Goal: Task Accomplishment & Management: Use online tool/utility

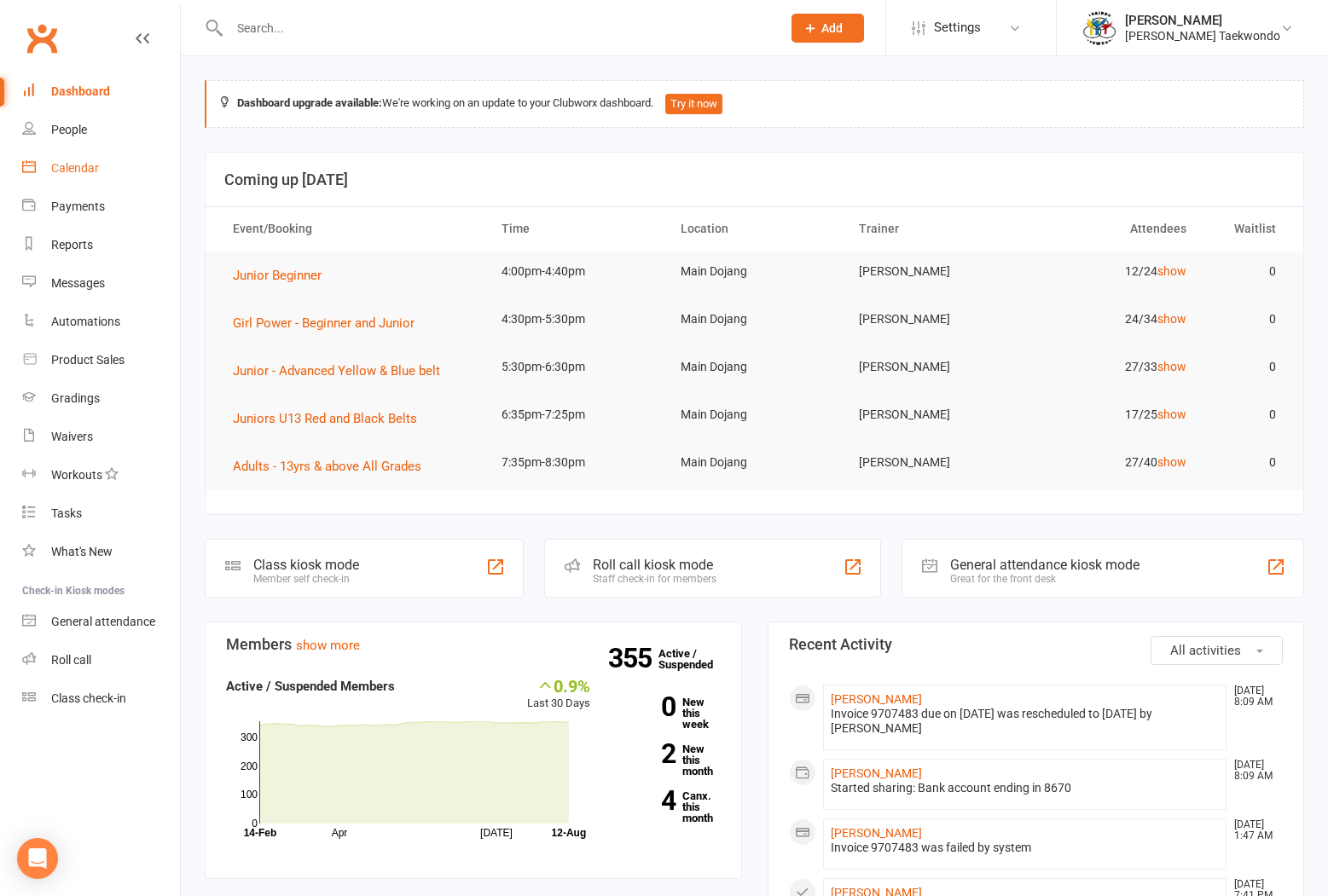
click at [70, 163] on div "Calendar" at bounding box center [74, 168] width 48 height 14
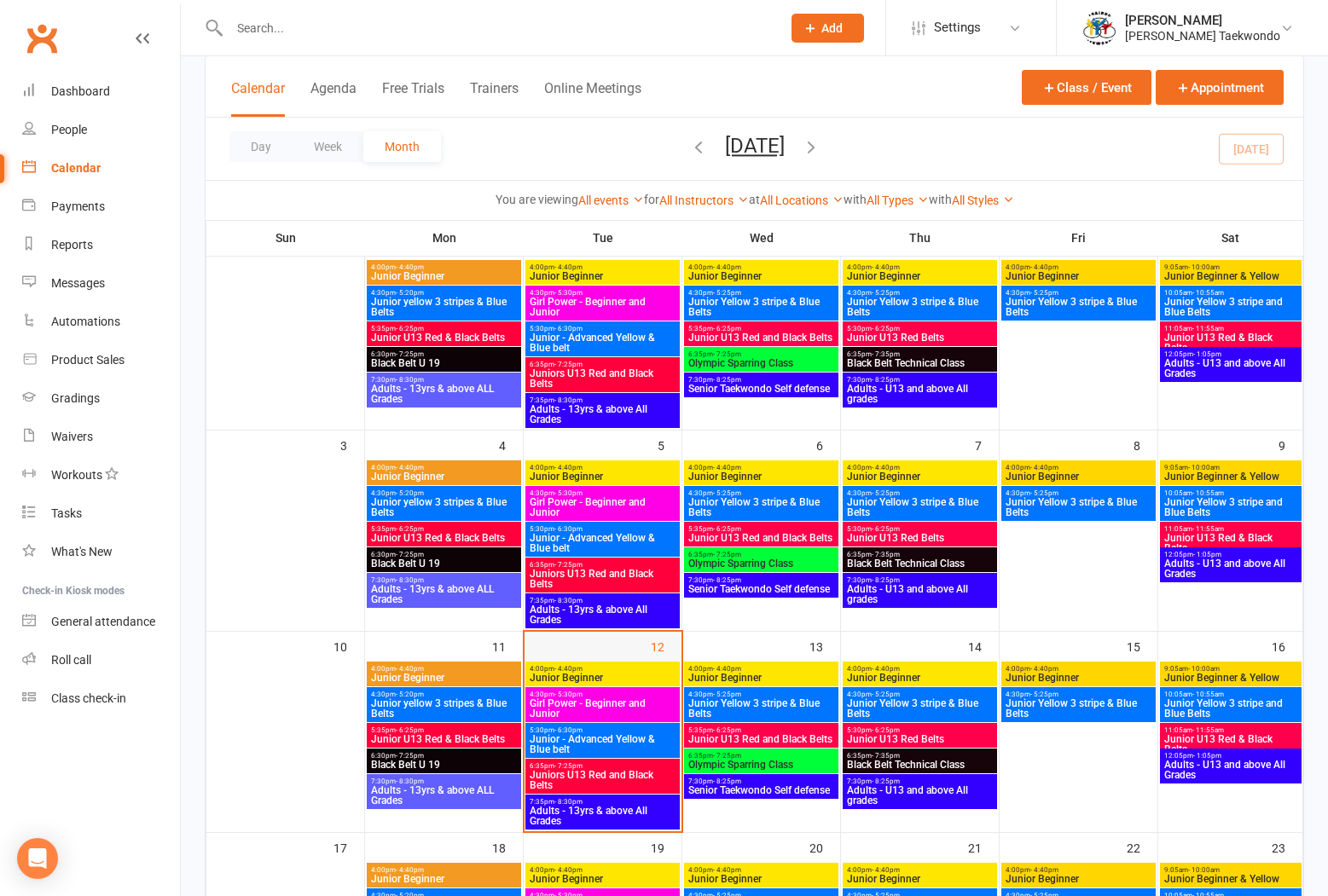
scroll to position [276, 0]
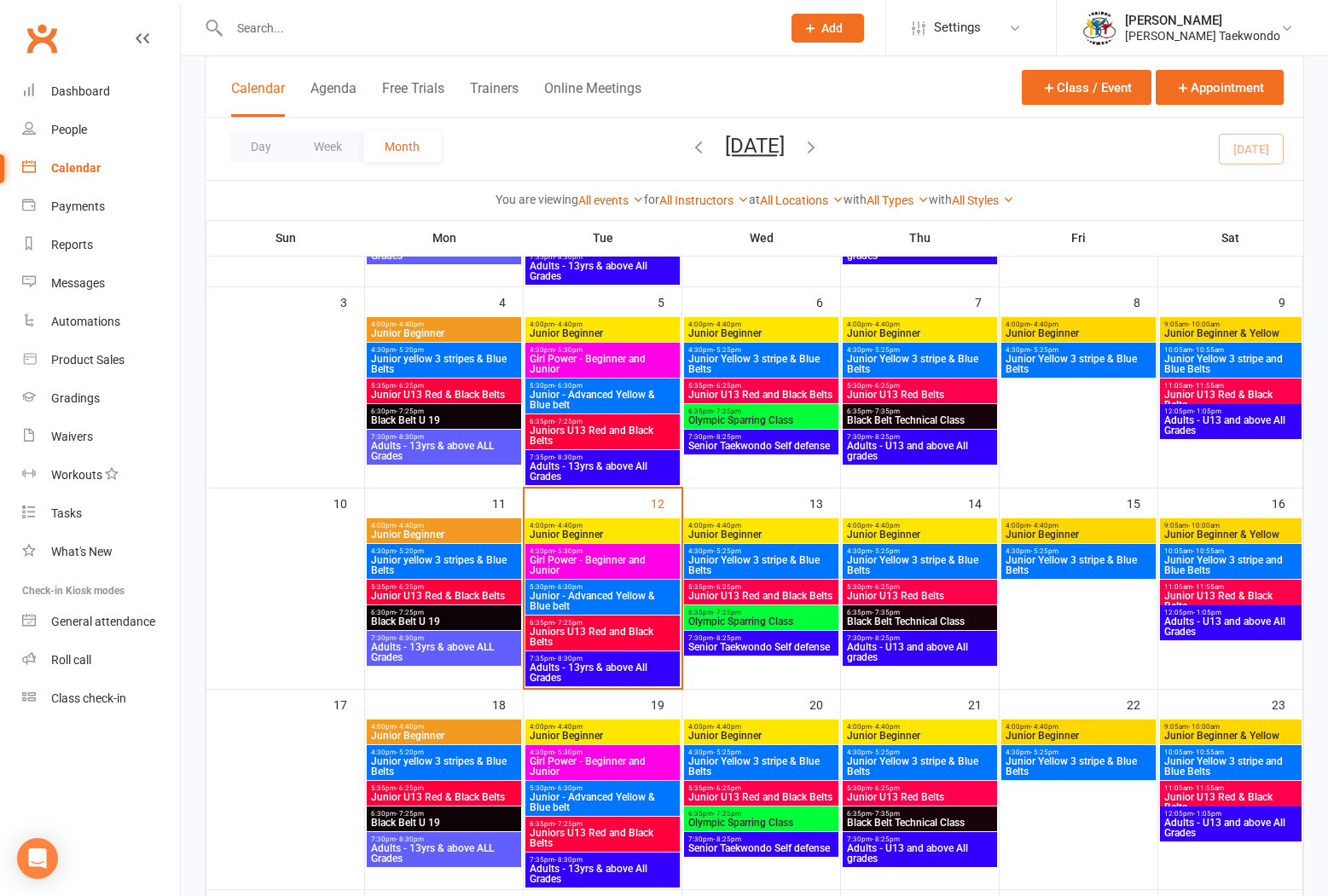
click at [581, 623] on span "6:35pm - 7:25pm" at bounding box center [602, 623] width 147 height 8
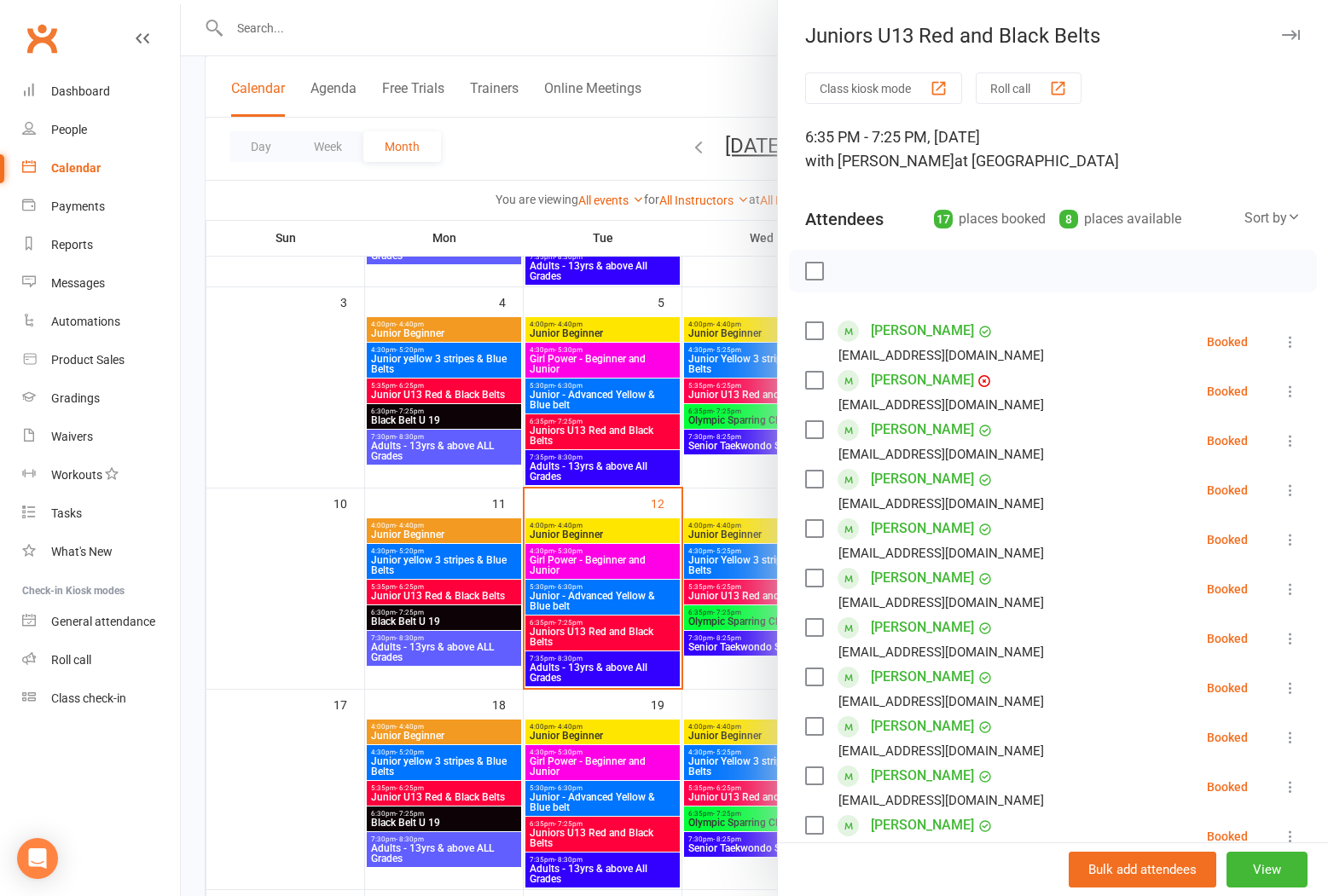
click at [1009, 84] on button "Roll call" at bounding box center [1029, 88] width 105 height 31
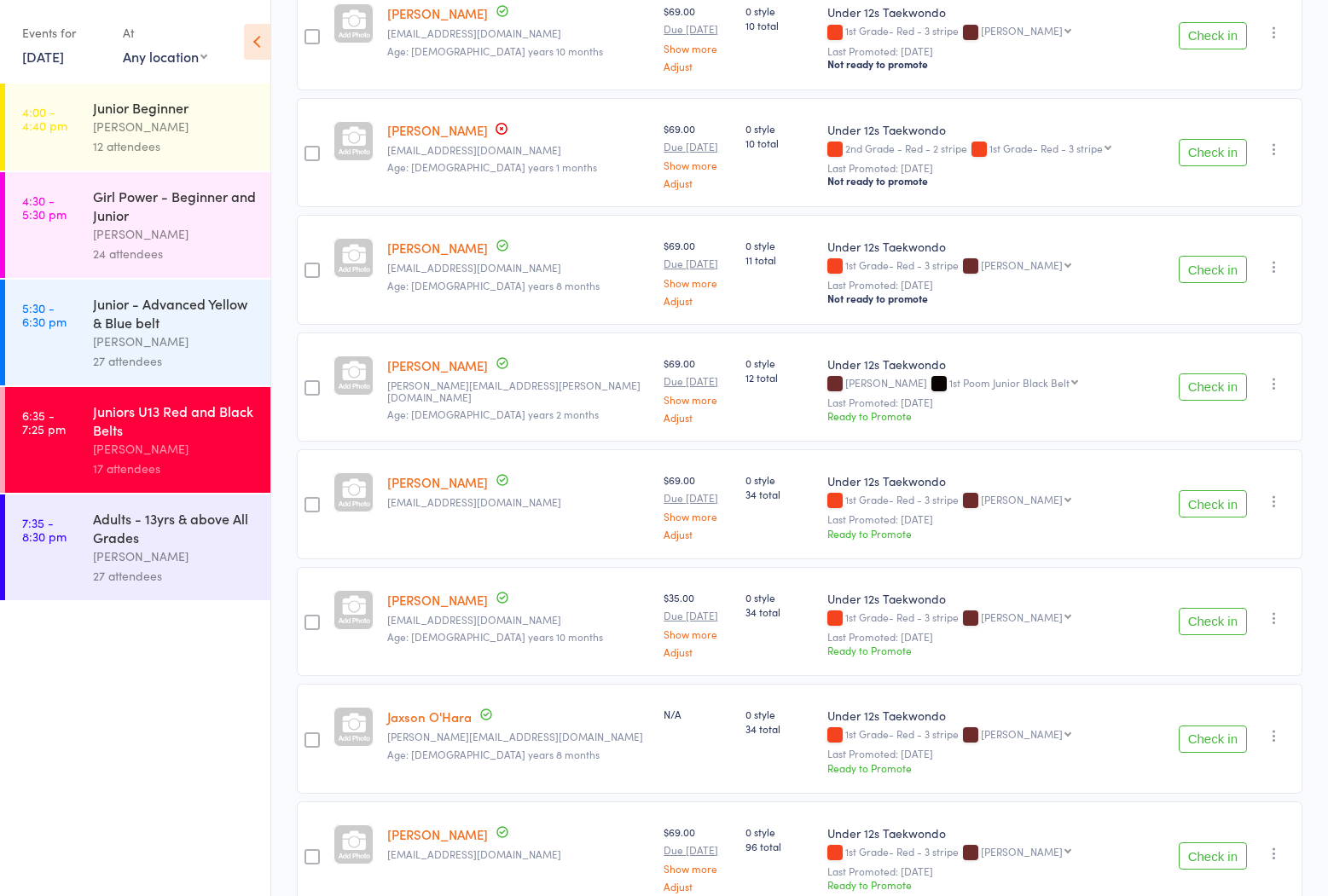
scroll to position [1289, 0]
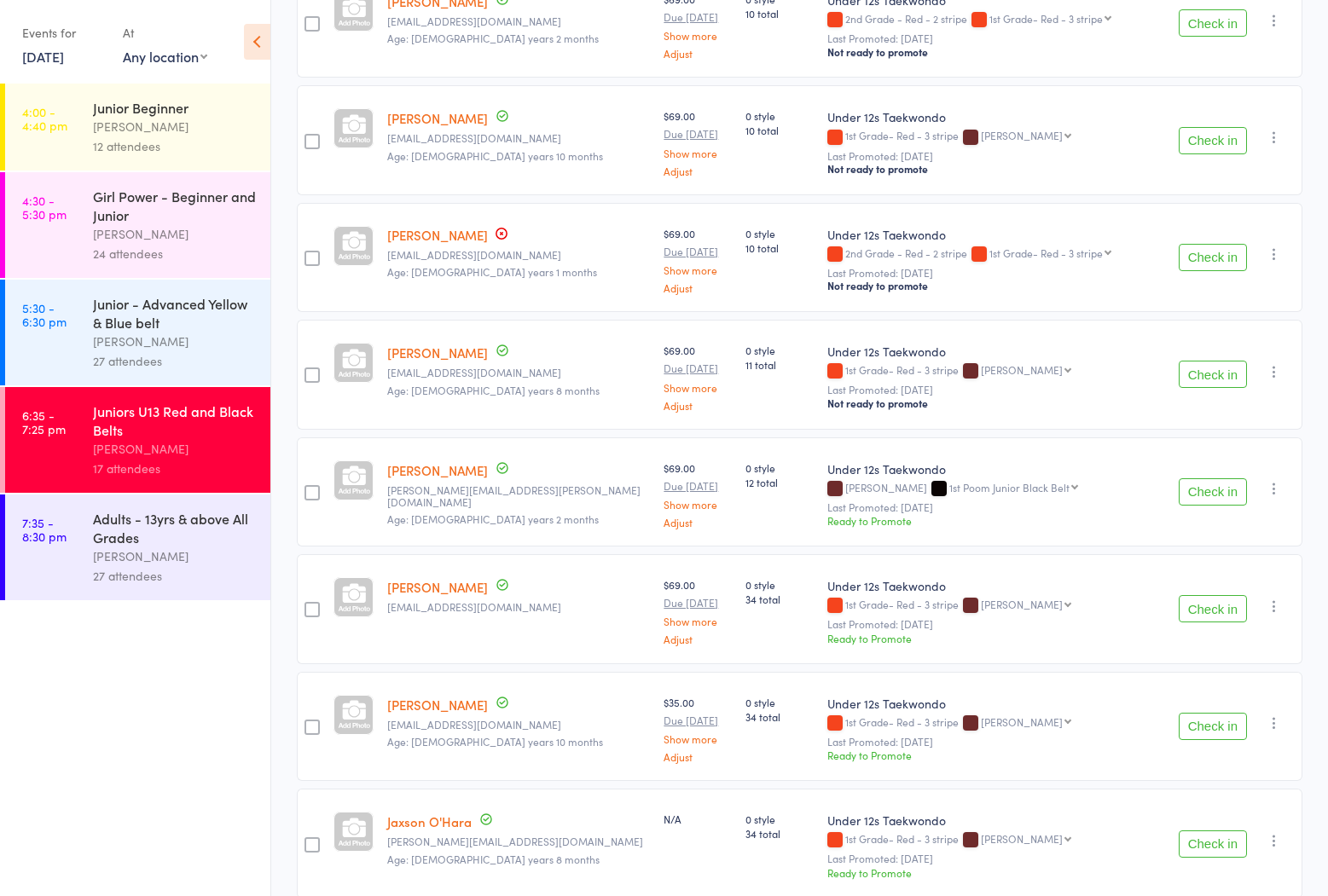
click at [172, 538] on div "Adults - 13yrs & above All Grades" at bounding box center [174, 527] width 163 height 37
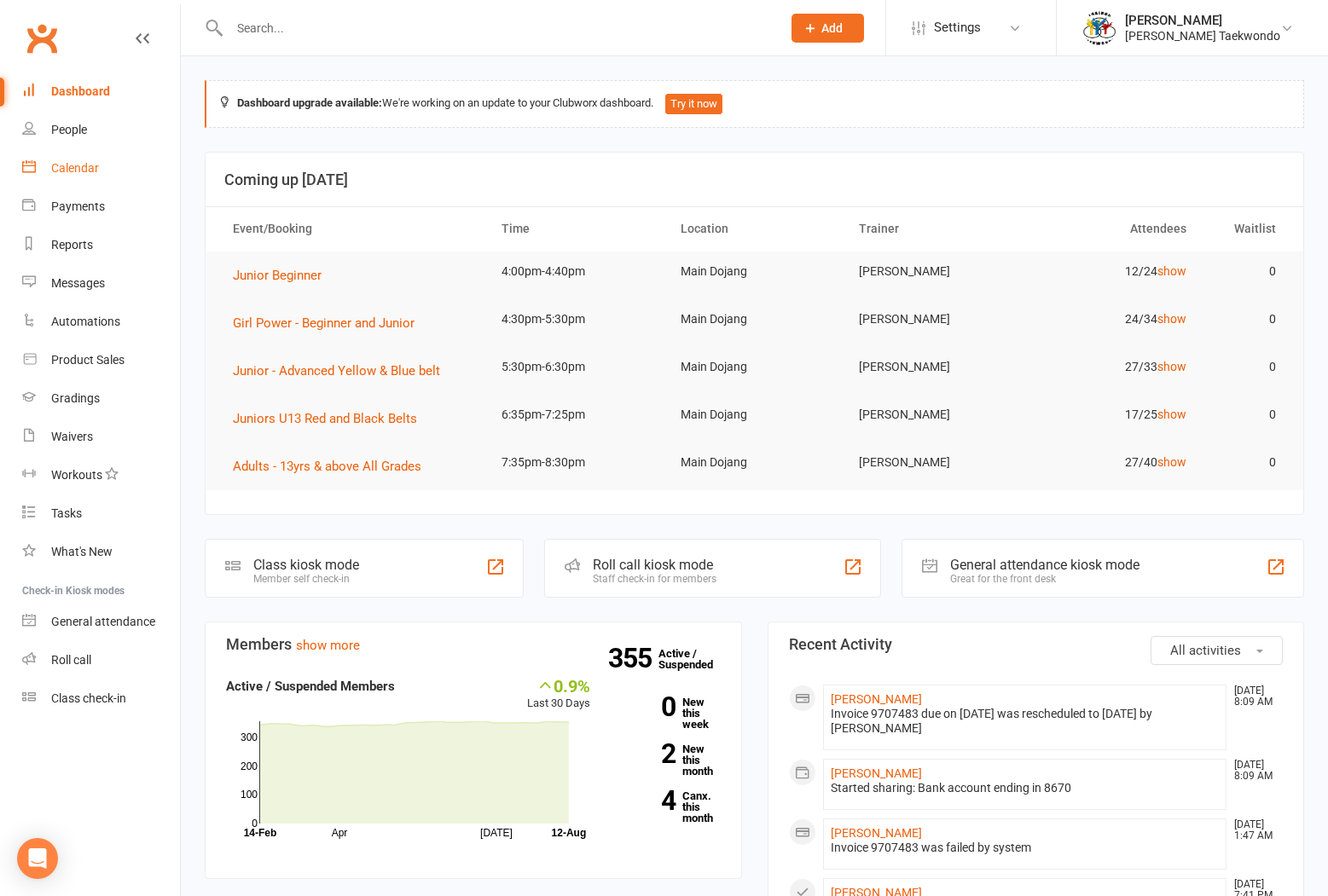
click at [68, 161] on div "Calendar" at bounding box center [74, 168] width 48 height 14
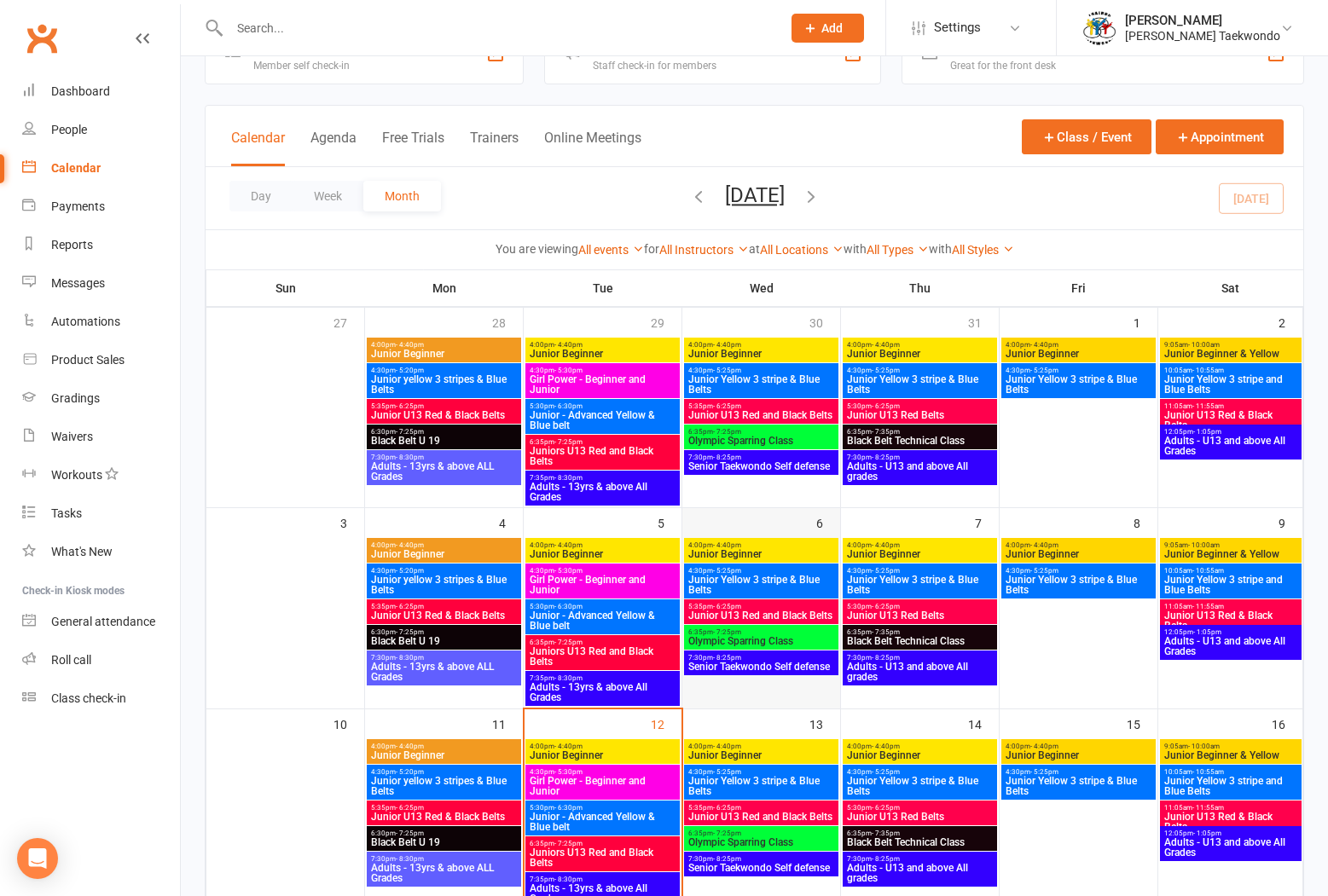
scroll to position [137, 0]
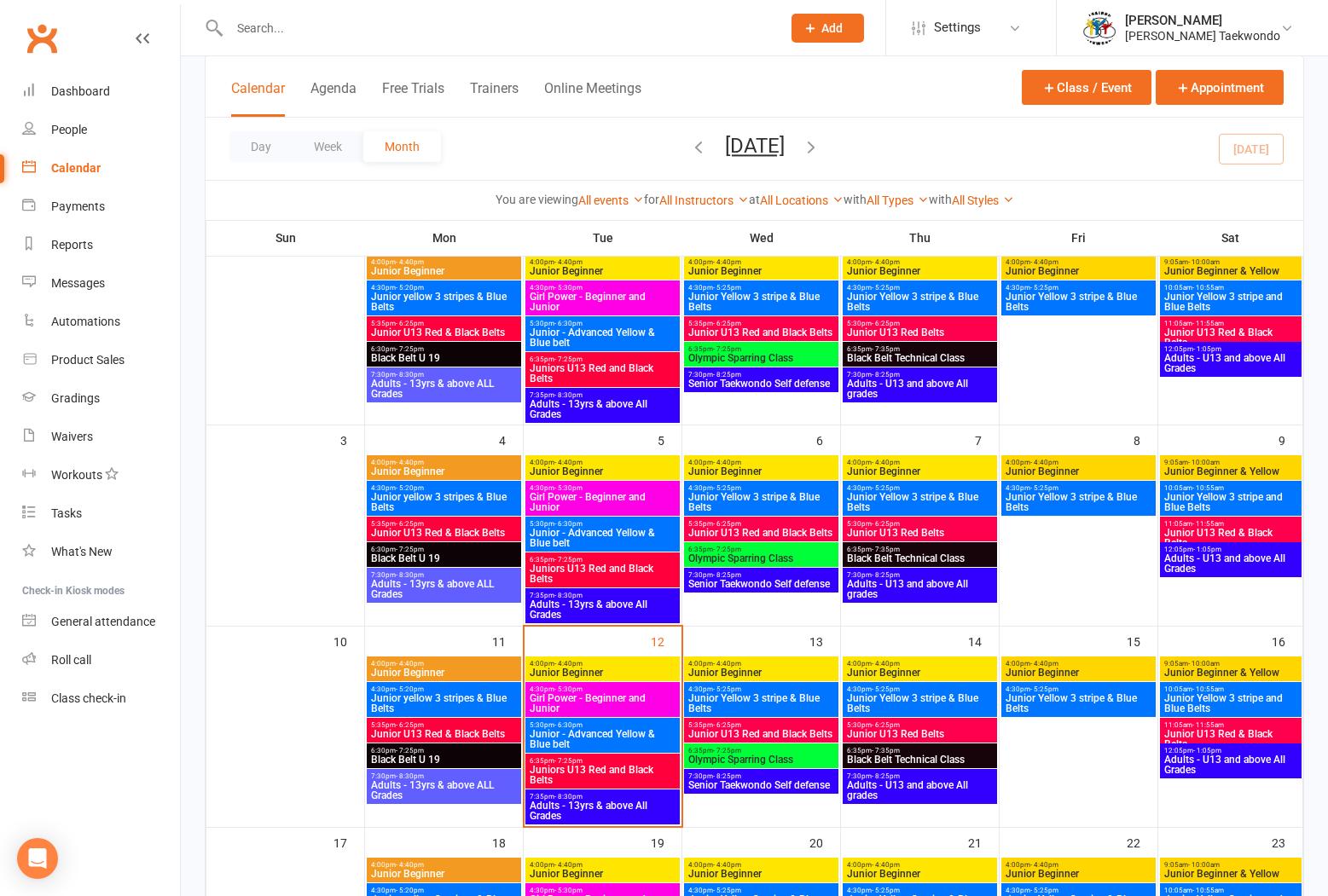
click at [578, 796] on span "- 8:30pm" at bounding box center [568, 797] width 28 height 8
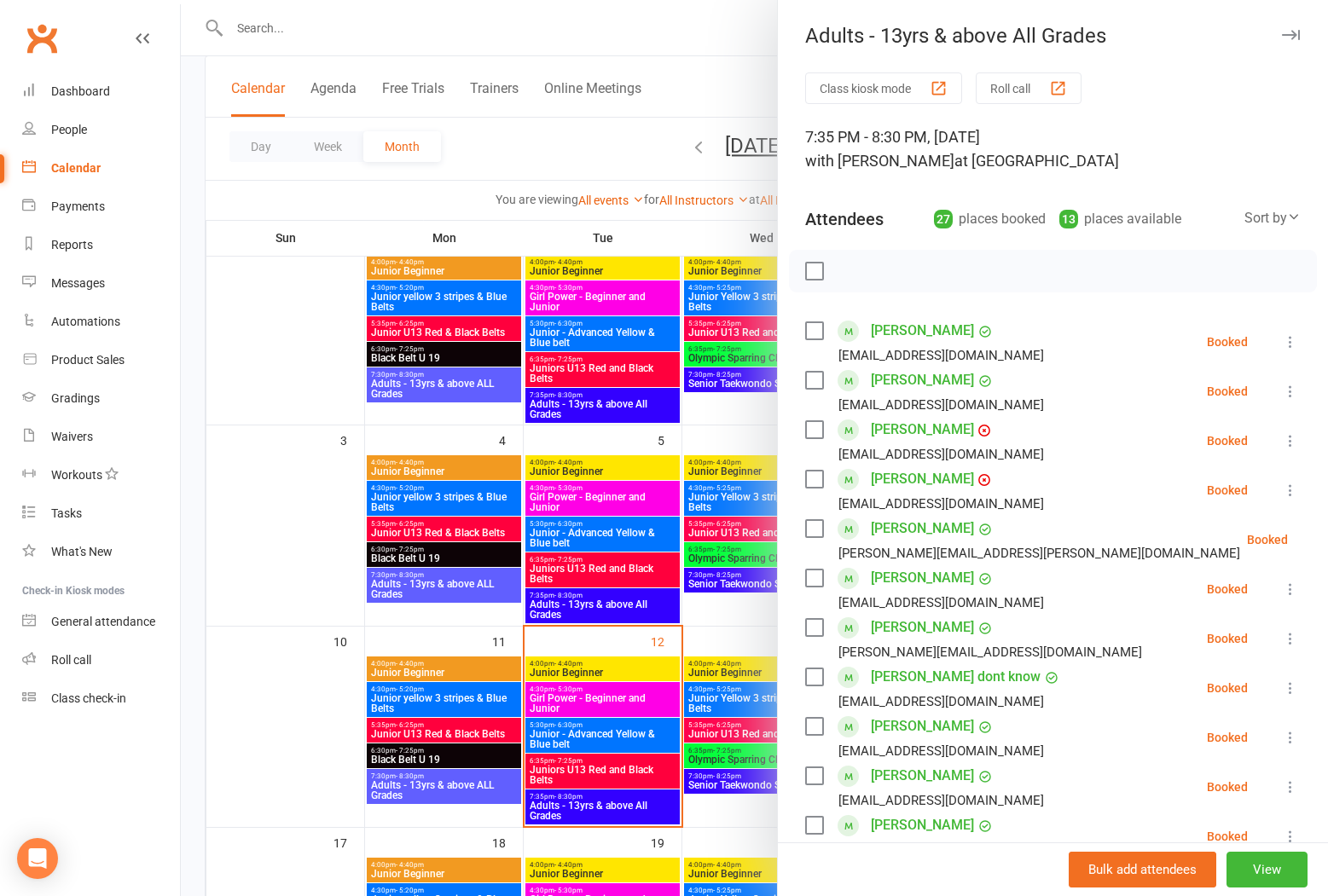
click at [1006, 79] on button "Roll call" at bounding box center [1029, 88] width 105 height 31
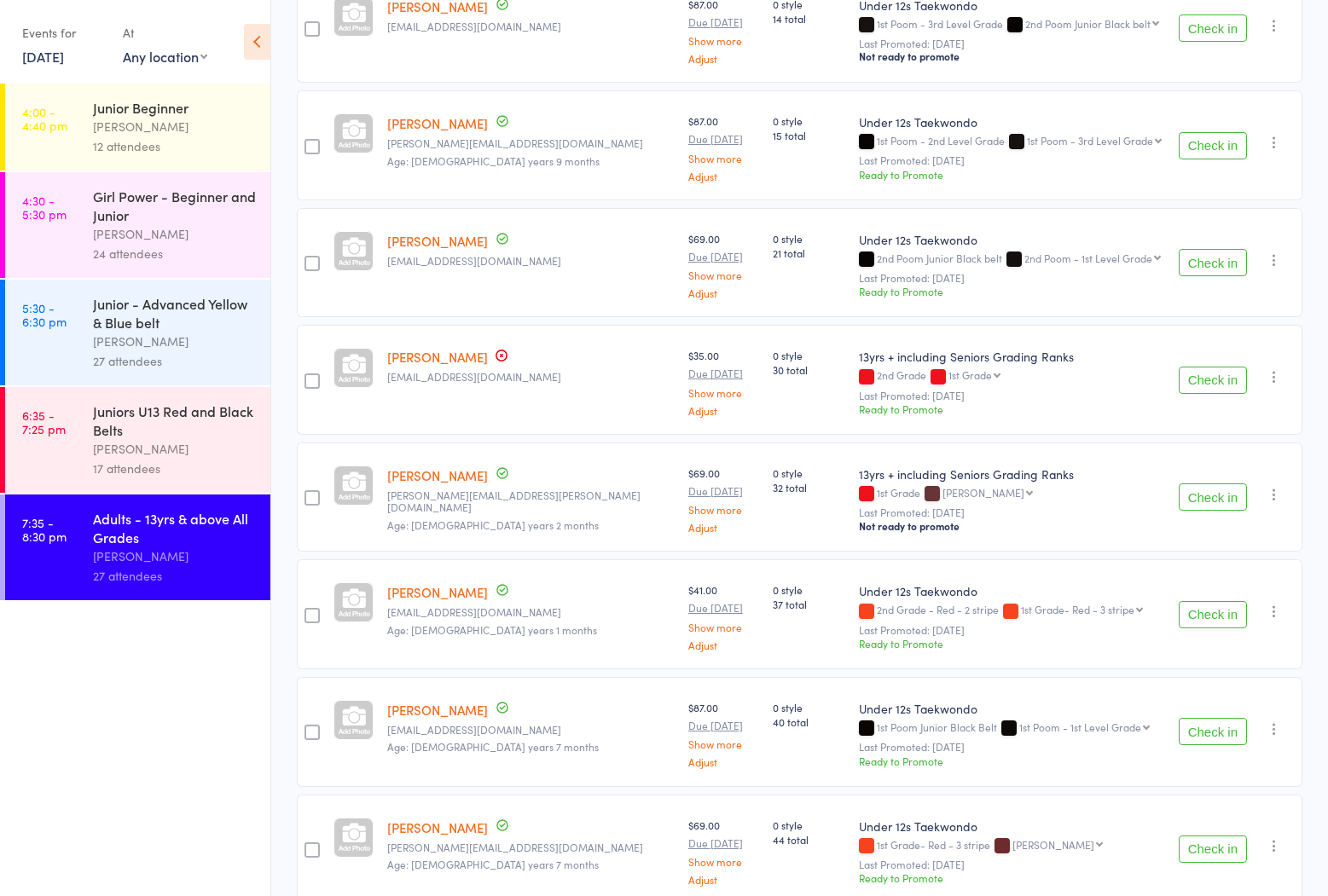
scroll to position [1524, 0]
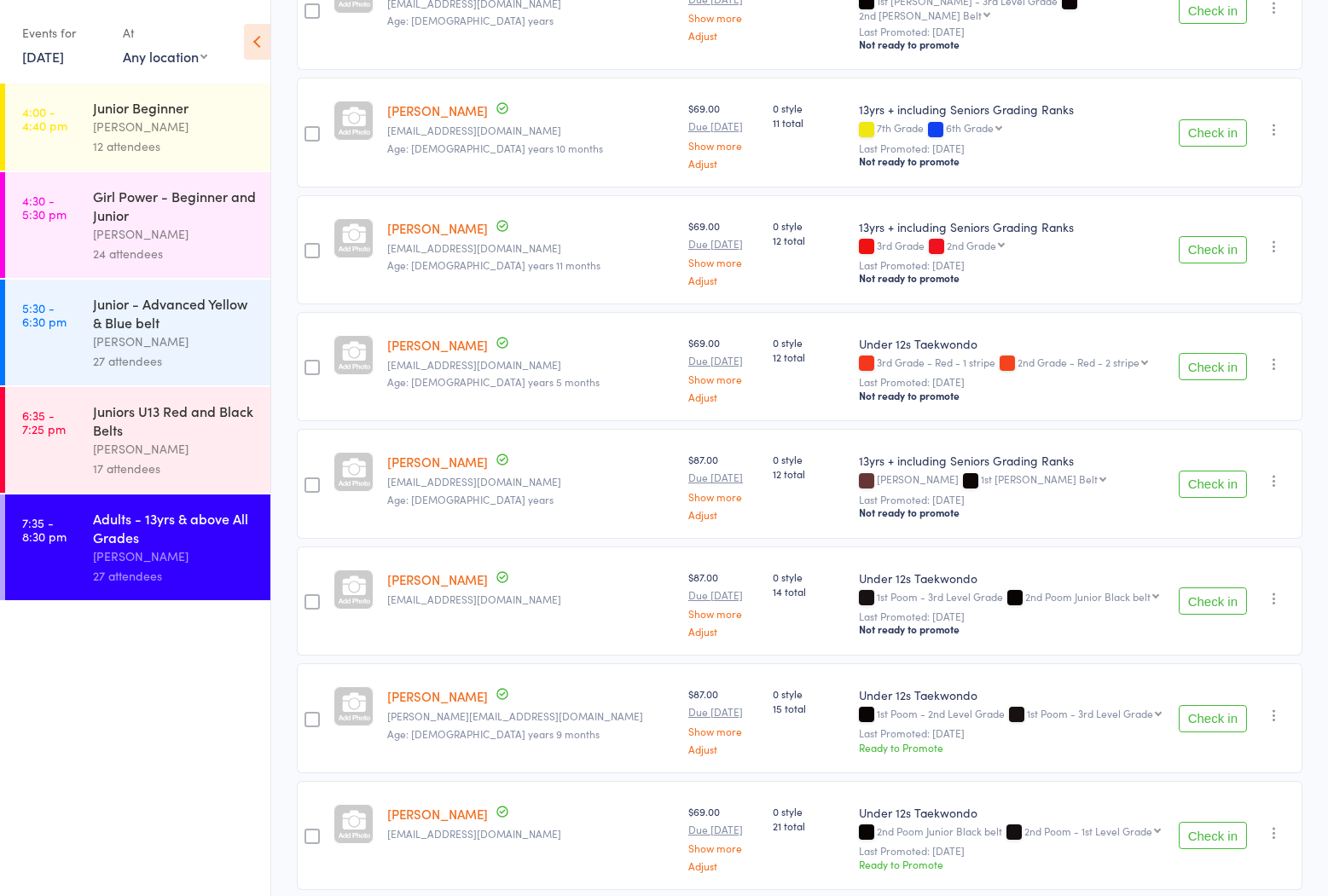
click at [104, 317] on div "Junior - Advanced Yellow & Blue belt" at bounding box center [174, 313] width 163 height 37
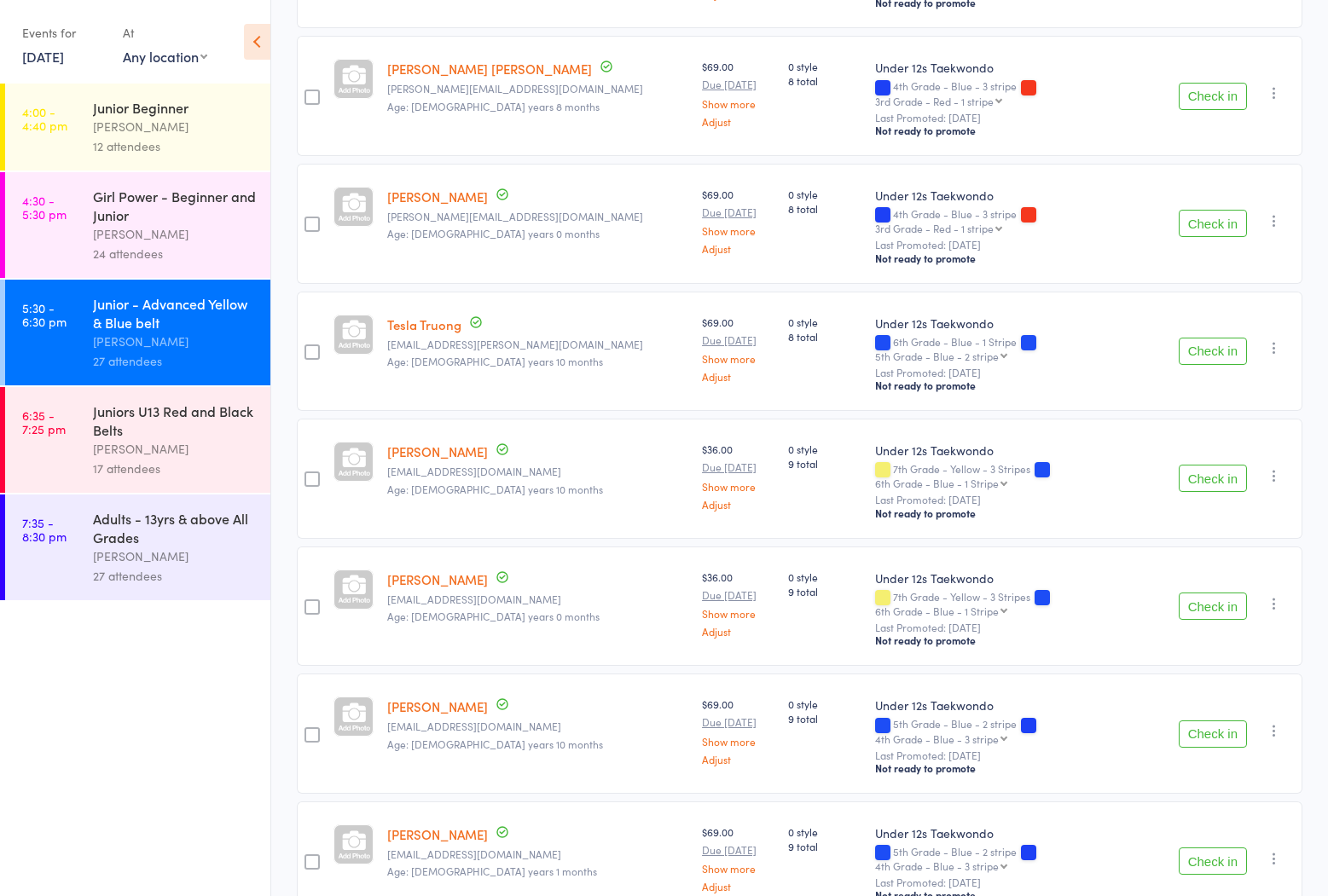
scroll to position [1905, 0]
